Goal: Information Seeking & Learning: Find specific fact

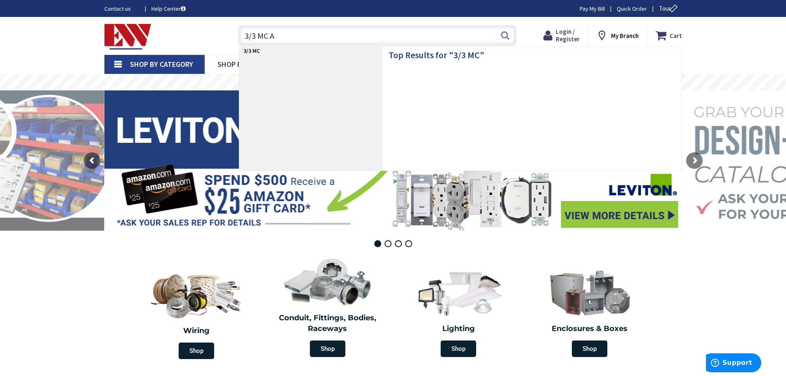
type input "3/3 MC Al"
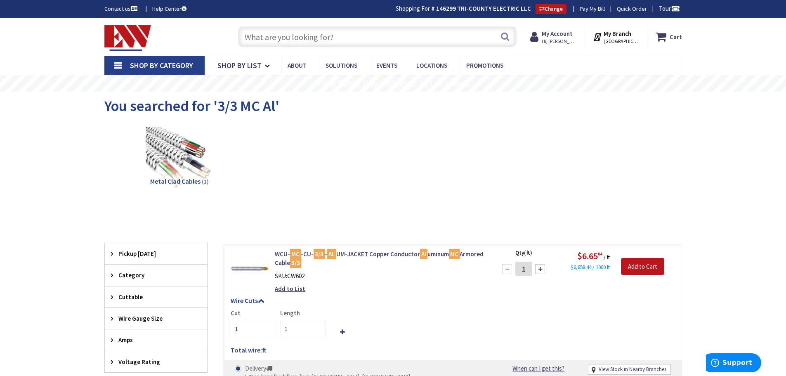
click at [266, 34] on input "text" at bounding box center [377, 36] width 278 height 21
click at [300, 43] on input "text" at bounding box center [377, 36] width 278 height 21
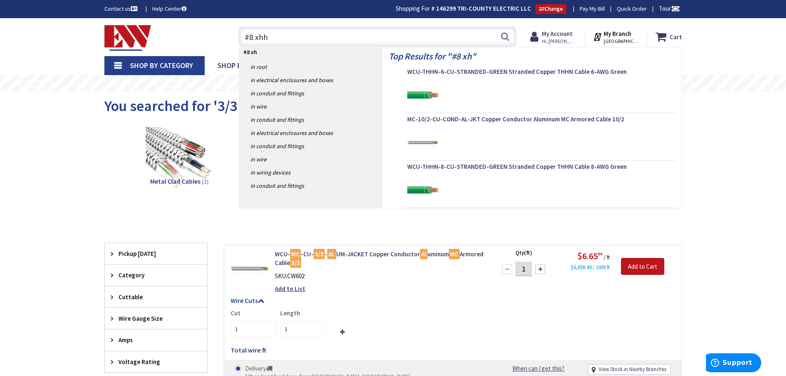
type input "#8 xhhw"
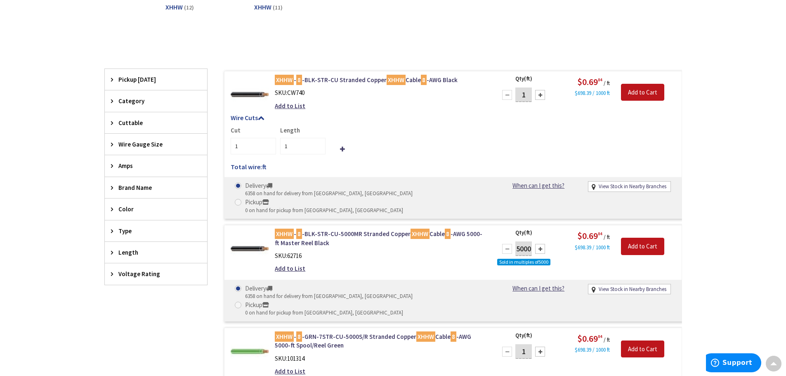
scroll to position [166, 0]
